Goal: Answer question/provide support: Share knowledge or assist other users

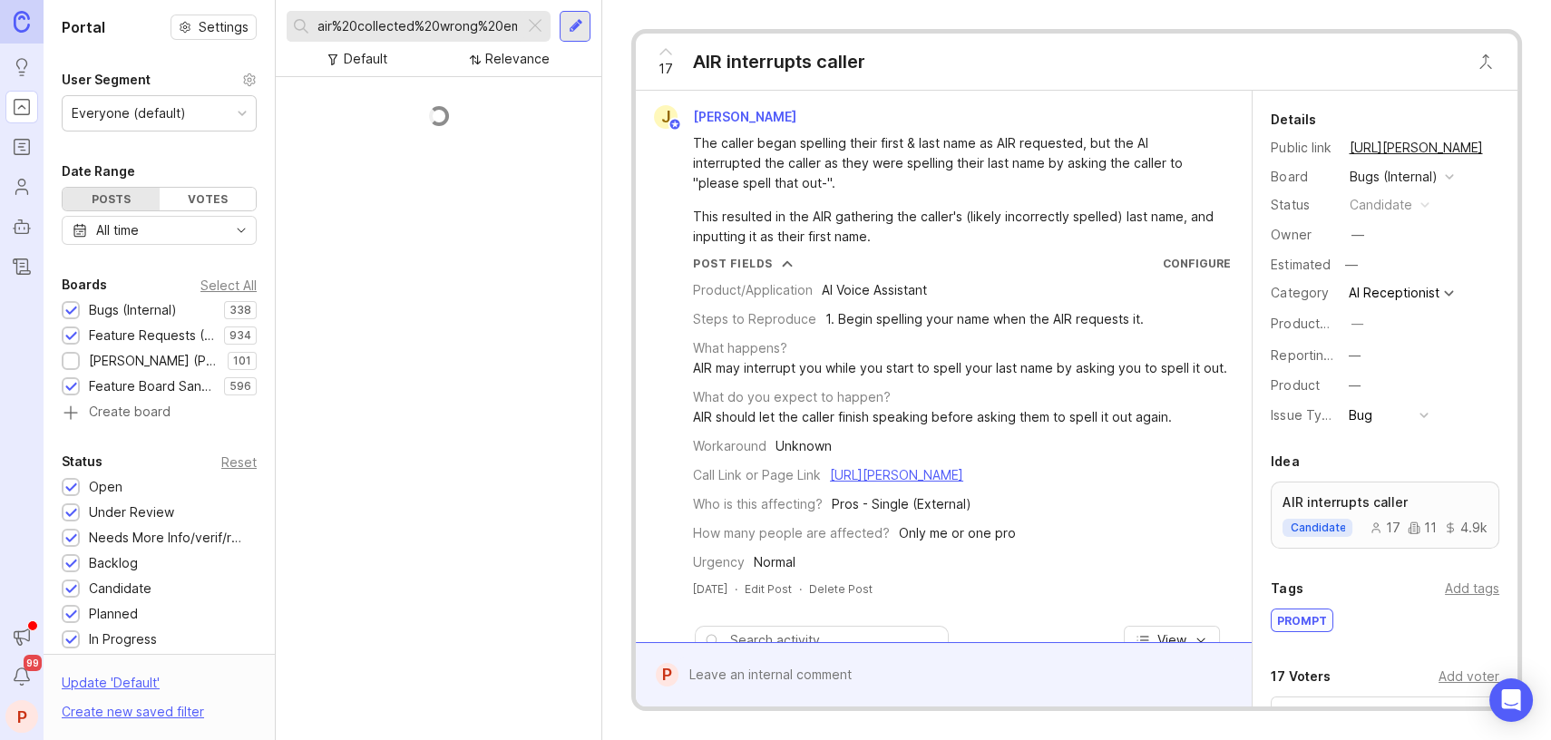
scroll to position [31, 0]
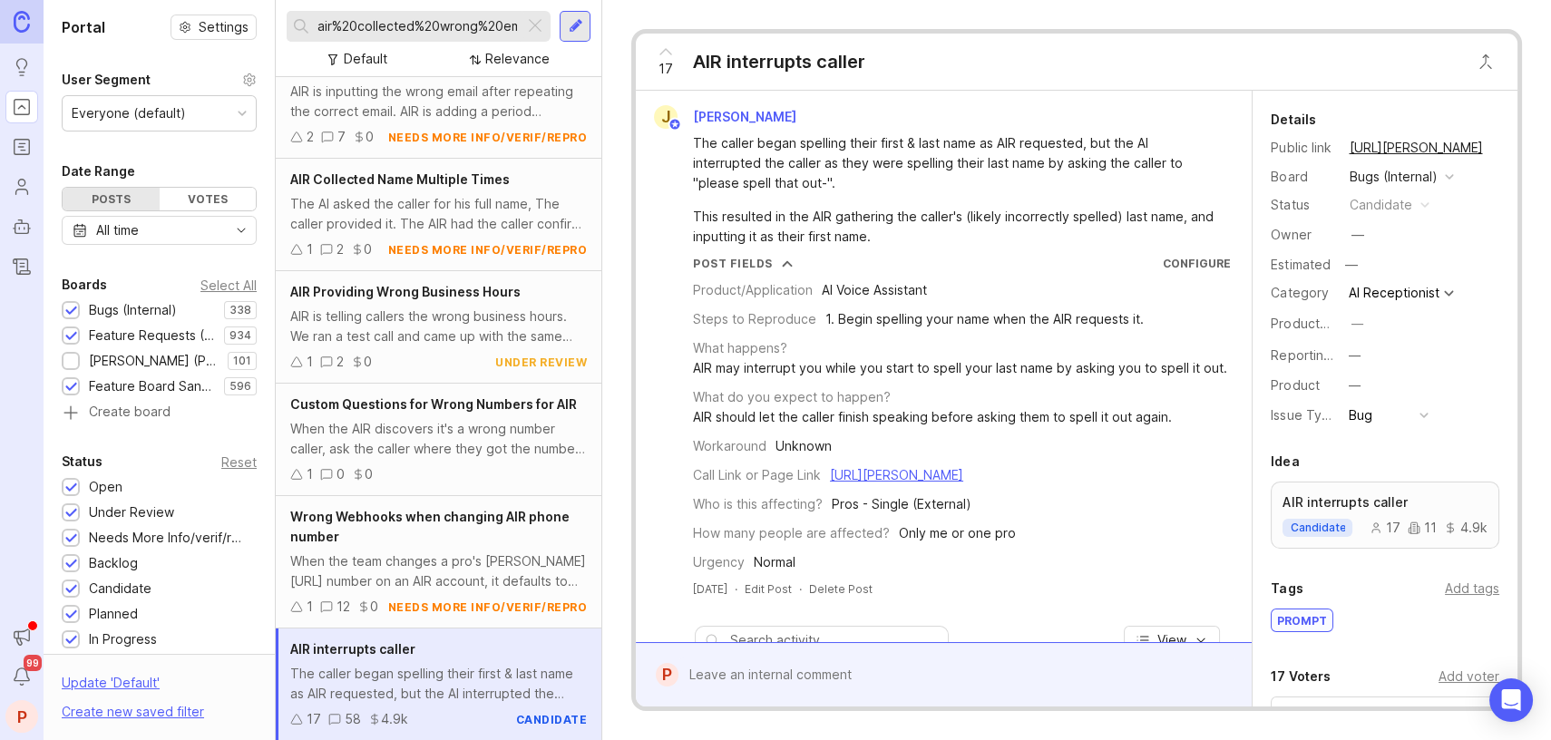
click at [540, 37] on div at bounding box center [535, 27] width 22 height 24
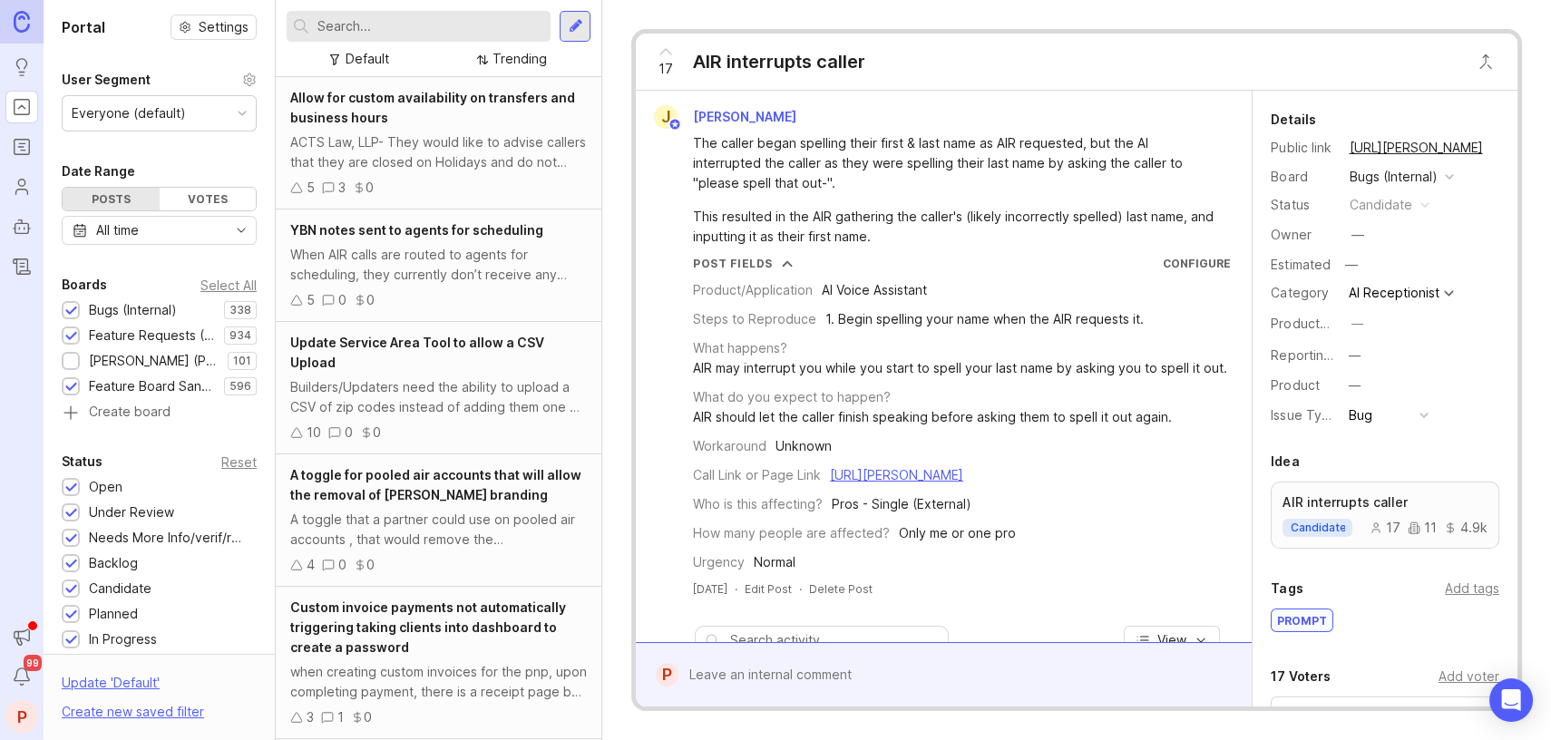
click at [353, 42] on div "Default Trending" at bounding box center [439, 59] width 304 height 34
click at [390, 29] on input "text" at bounding box center [430, 26] width 226 height 20
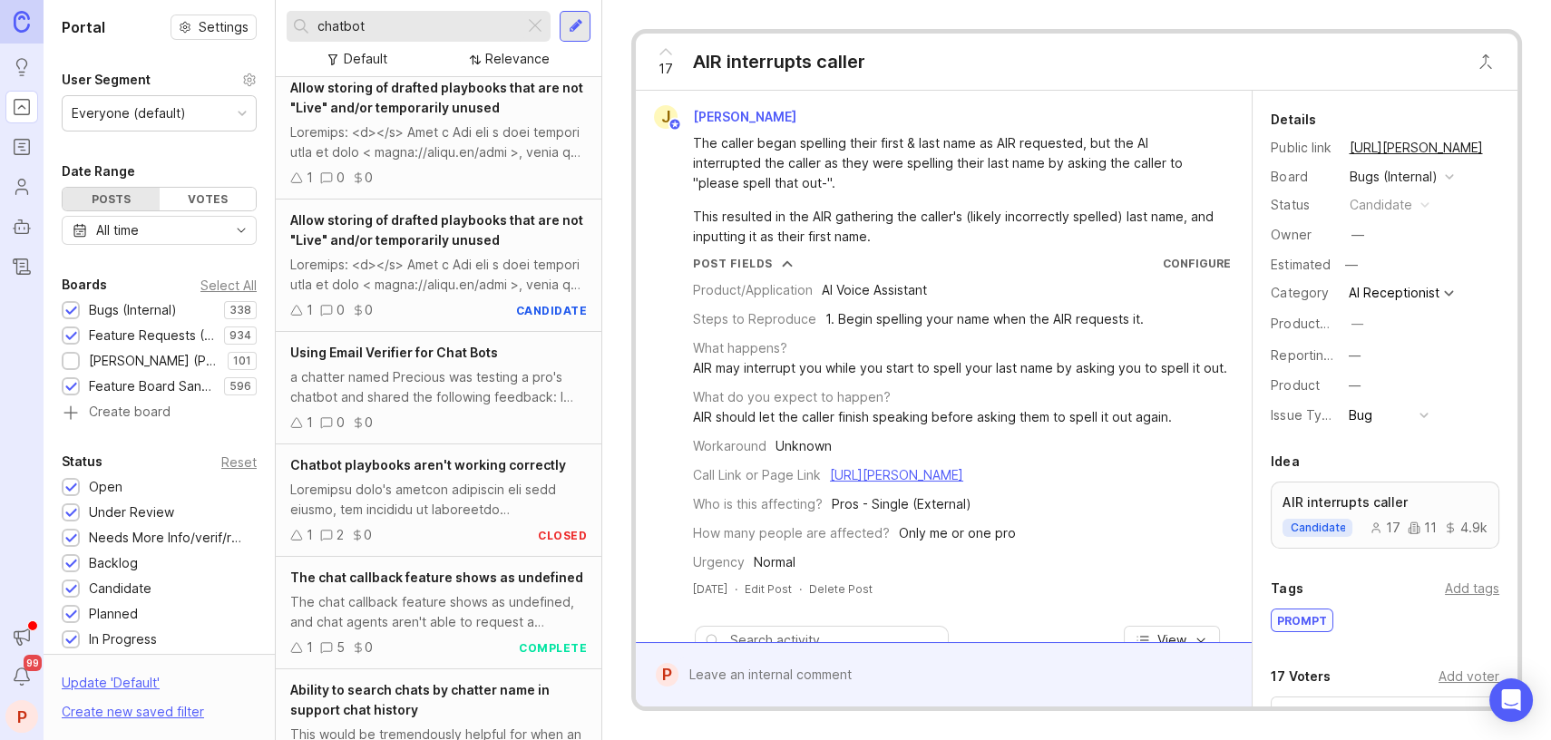
scroll to position [1030, 0]
type input "chatbot"
click at [433, 356] on span "Using Email Verifier for Chat Bots" at bounding box center [394, 351] width 208 height 15
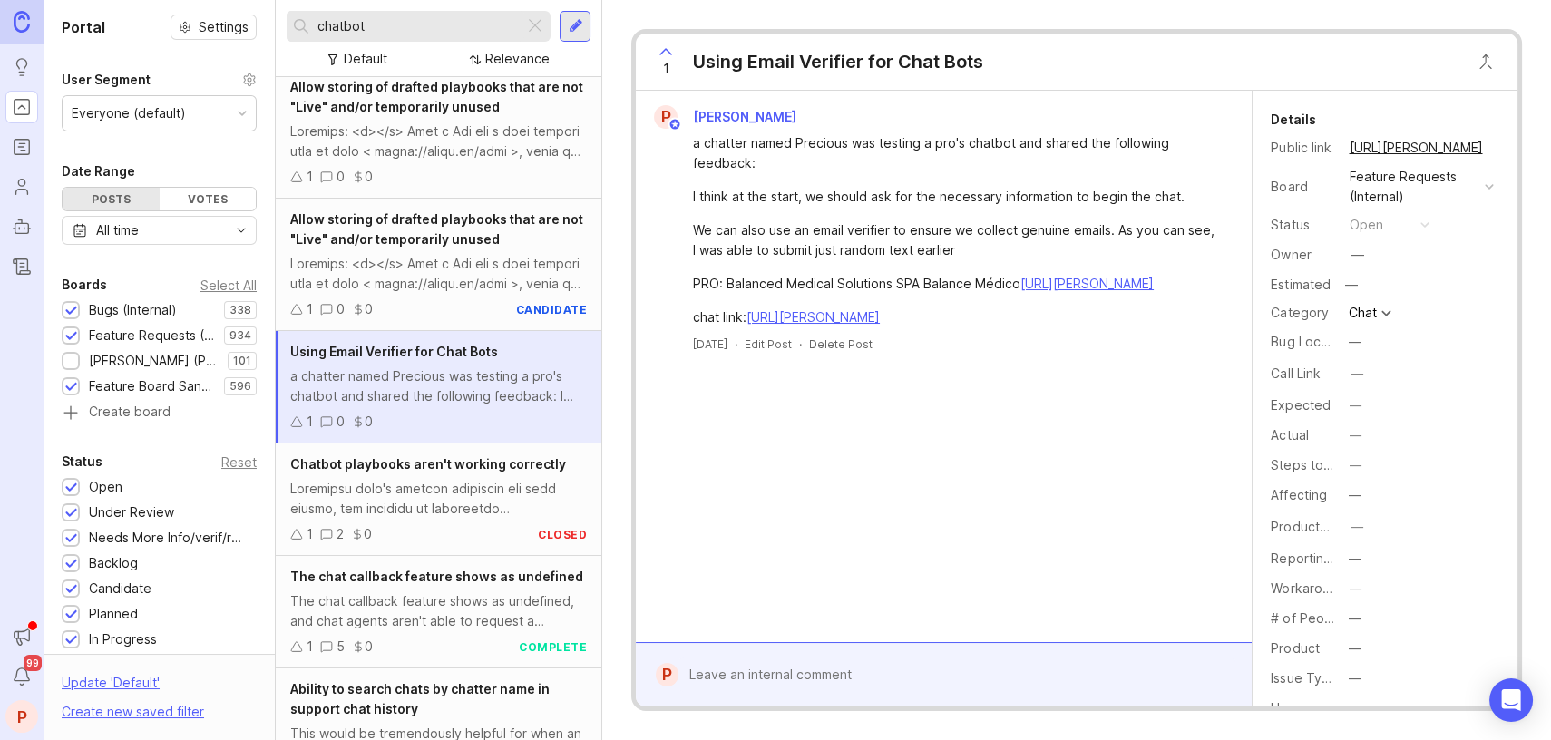
click at [967, 673] on div at bounding box center [956, 675] width 557 height 34
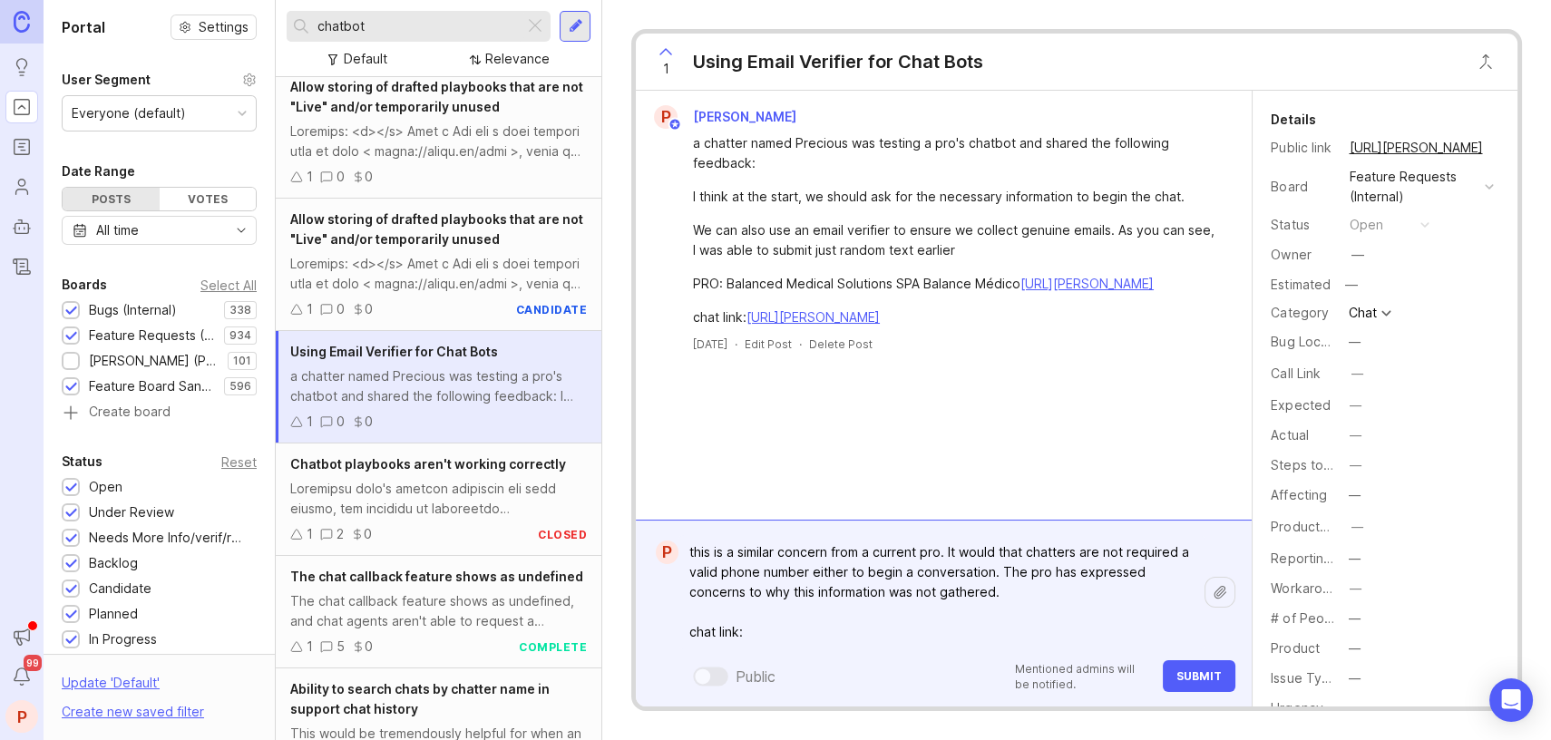
paste textarea "[URL][PERSON_NAME]"
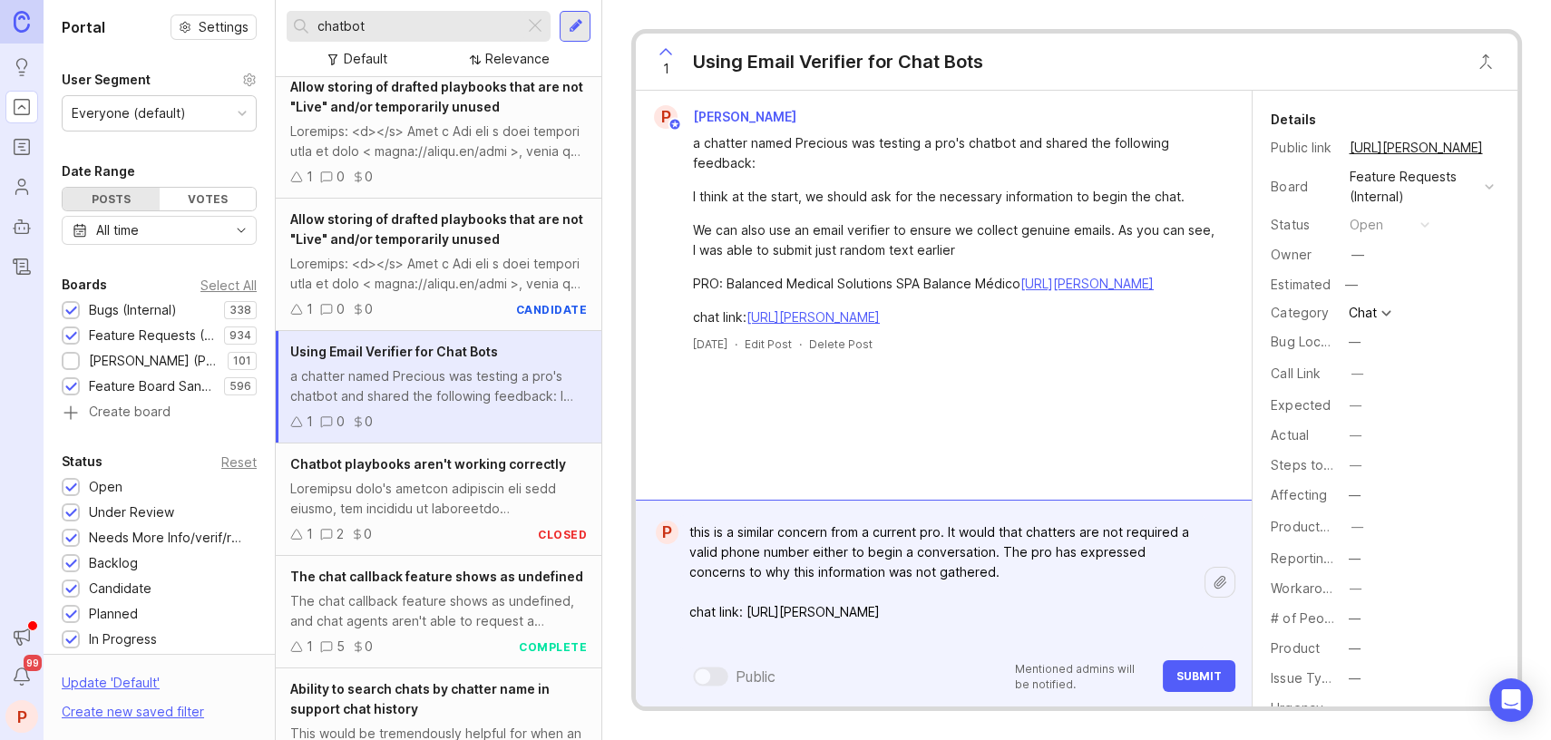
type textarea "this is a similar concern from a current pro. It would that chatters are not re…"
click at [808, 55] on div "Using Email Verifier for Chat Bots" at bounding box center [838, 61] width 290 height 25
click at [840, 60] on div "Using Email Verifier for Chat Bots" at bounding box center [838, 61] width 290 height 25
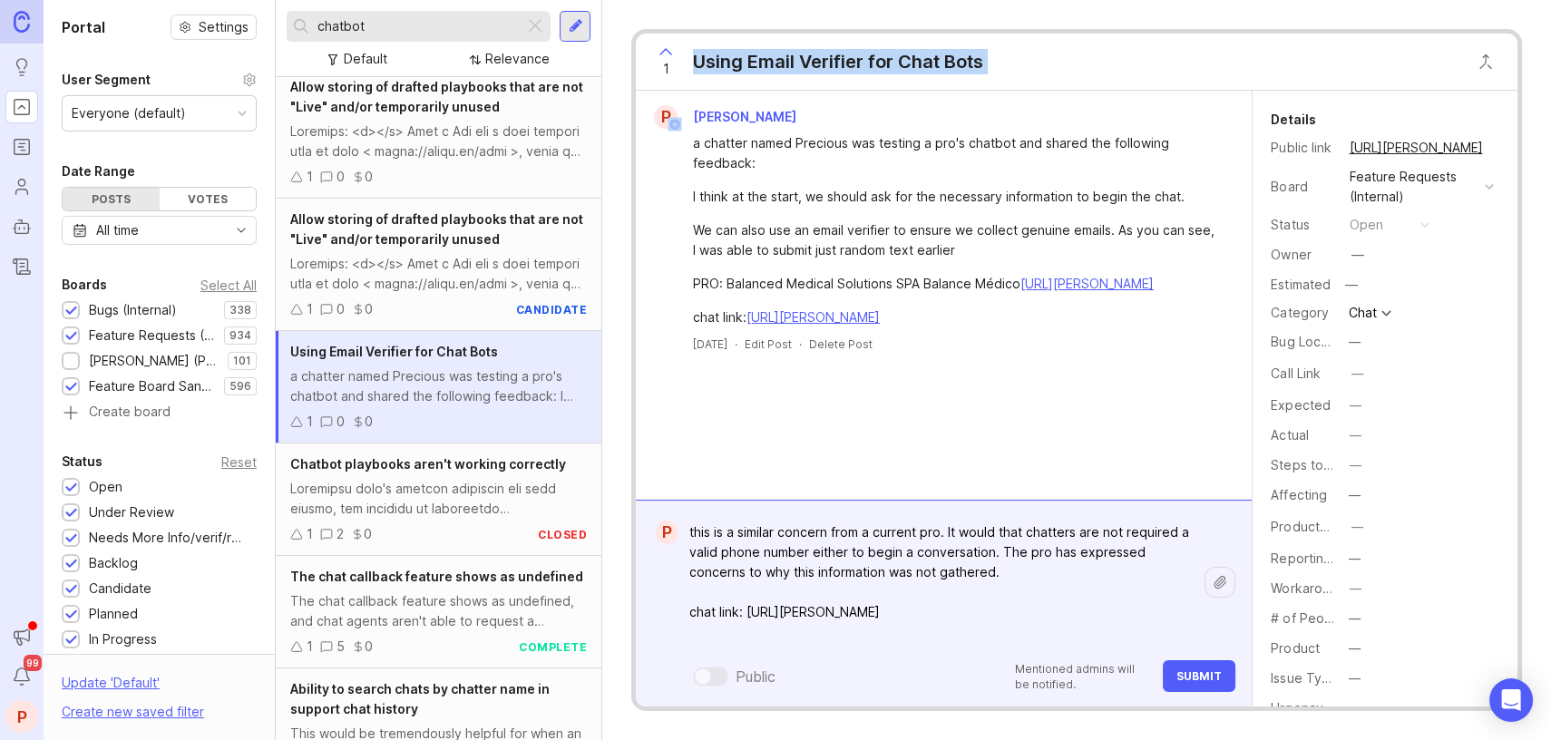
click at [874, 64] on div "Using Email Verifier for Chat Bots" at bounding box center [838, 61] width 290 height 25
drag, startPoint x: 749, startPoint y: 627, endPoint x: 611, endPoint y: 502, distance: 186.2
click at [611, 502] on div "1 Using Email Verifier for Chat Bots P [PERSON_NAME] a chatter named Precious w…" at bounding box center [1076, 370] width 949 height 740
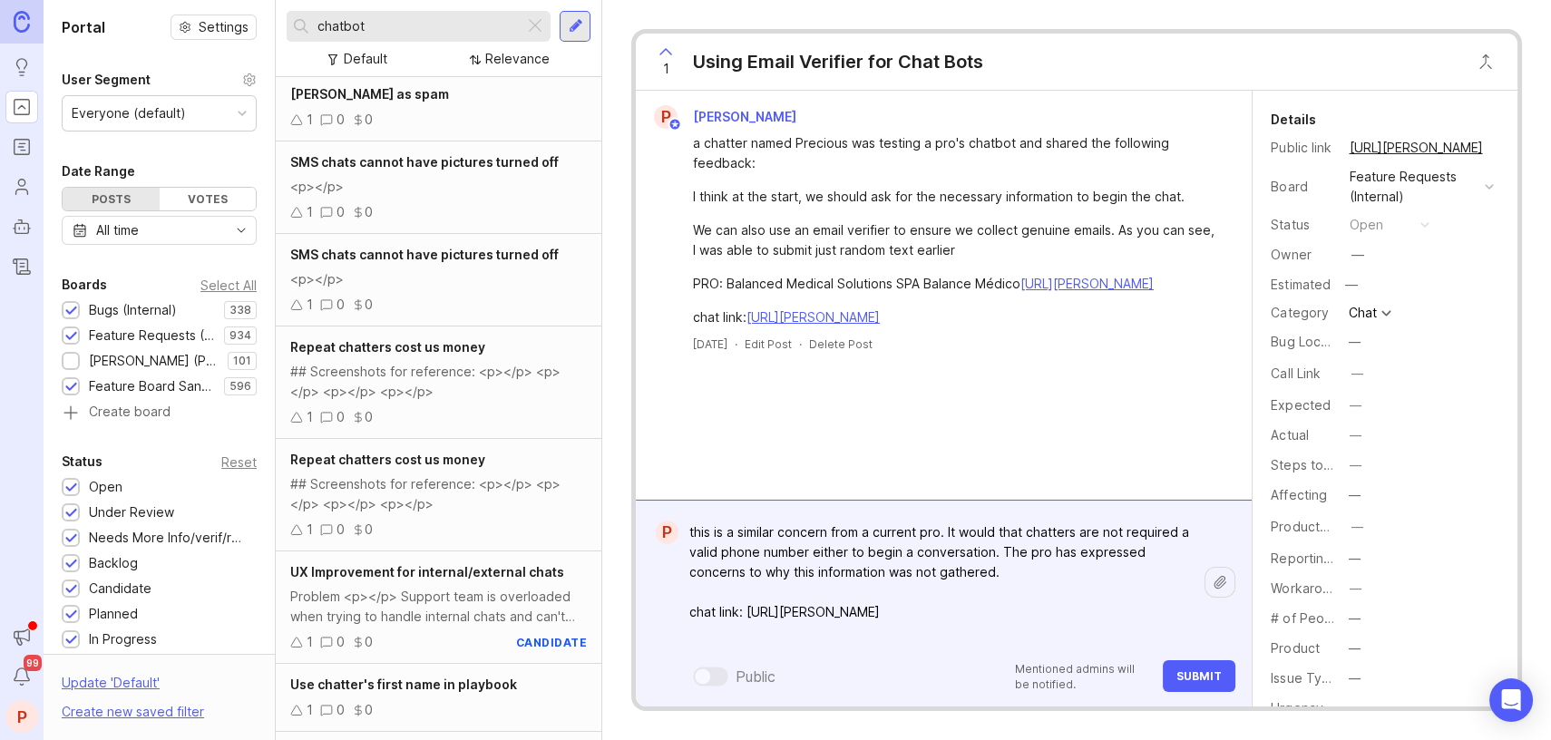
scroll to position [2438, 0]
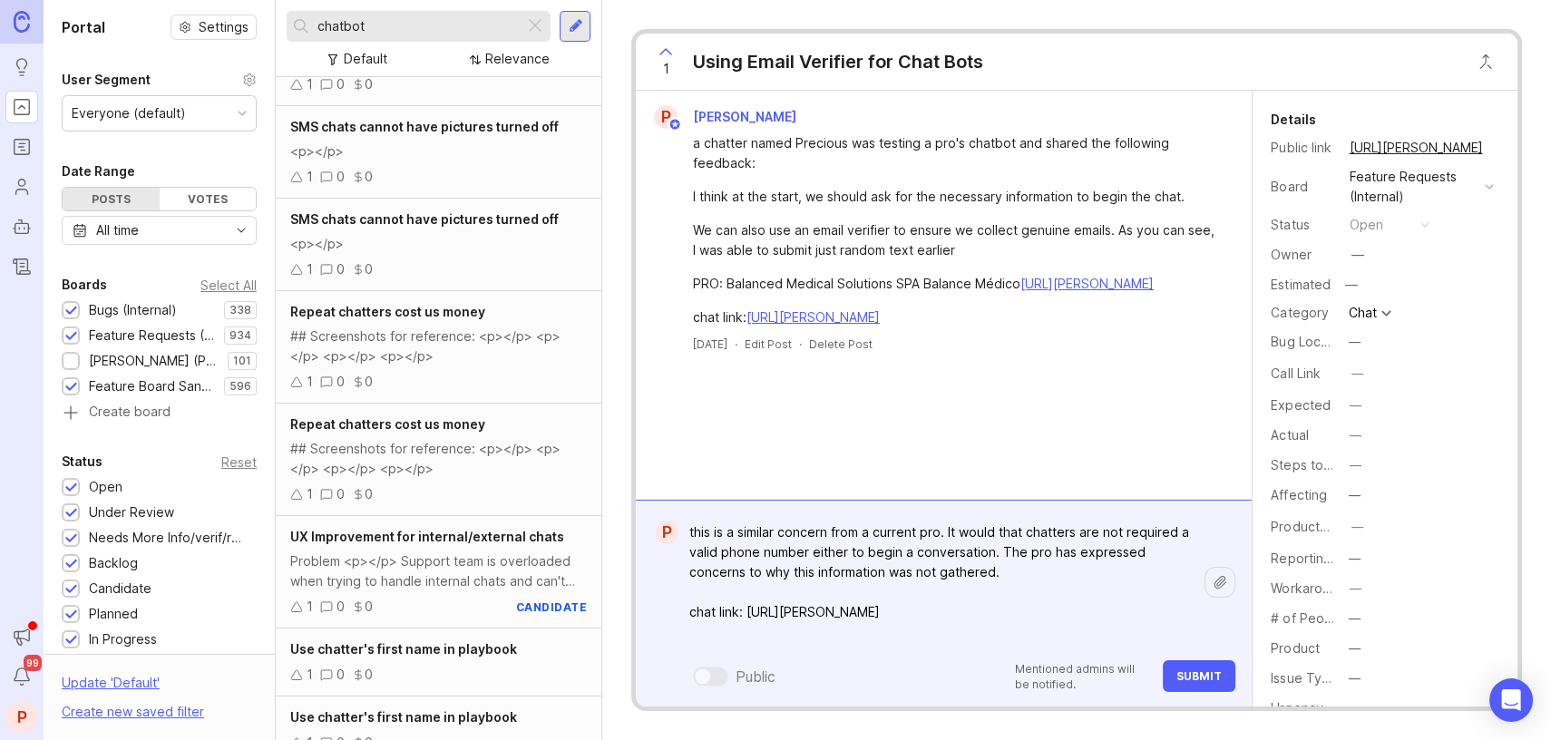
click at [878, 642] on textarea "this is a similar concern from a current pro. It would that chatters are not re…" at bounding box center [941, 582] width 526 height 134
